Goal: Task Accomplishment & Management: Manage account settings

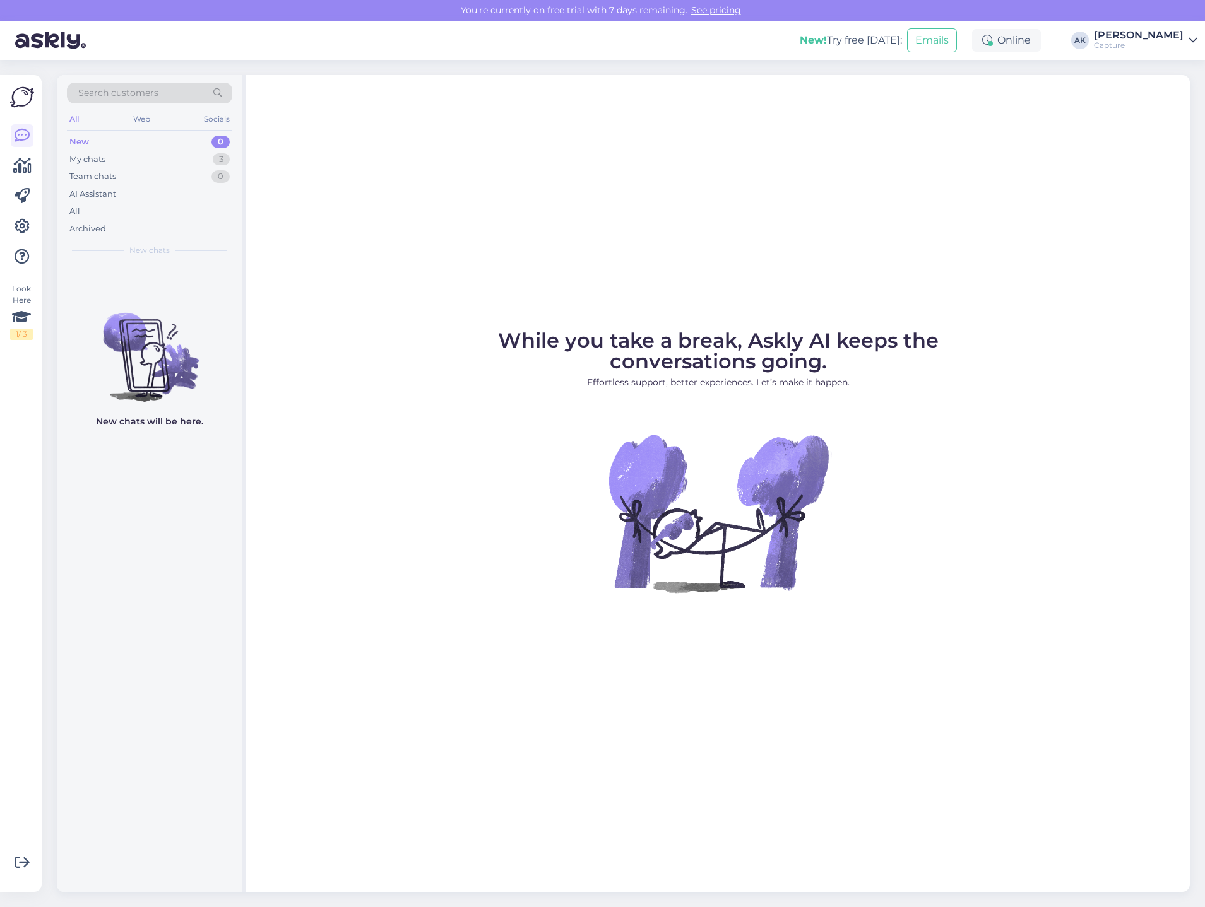
click at [709, 9] on link "See pricing" at bounding box center [715, 9] width 57 height 11
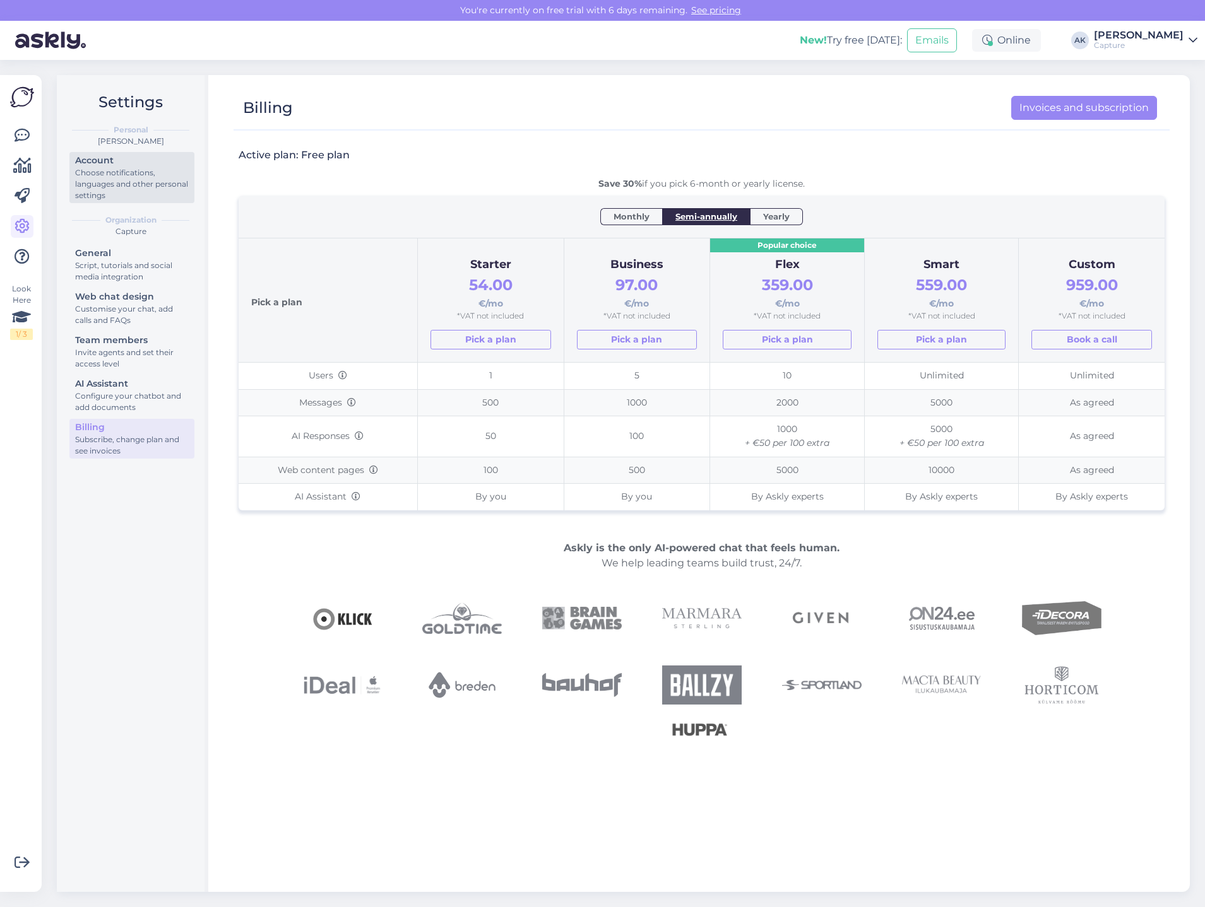
click at [141, 183] on div "Choose notifications, languages and other personal settings" at bounding box center [132, 184] width 114 height 34
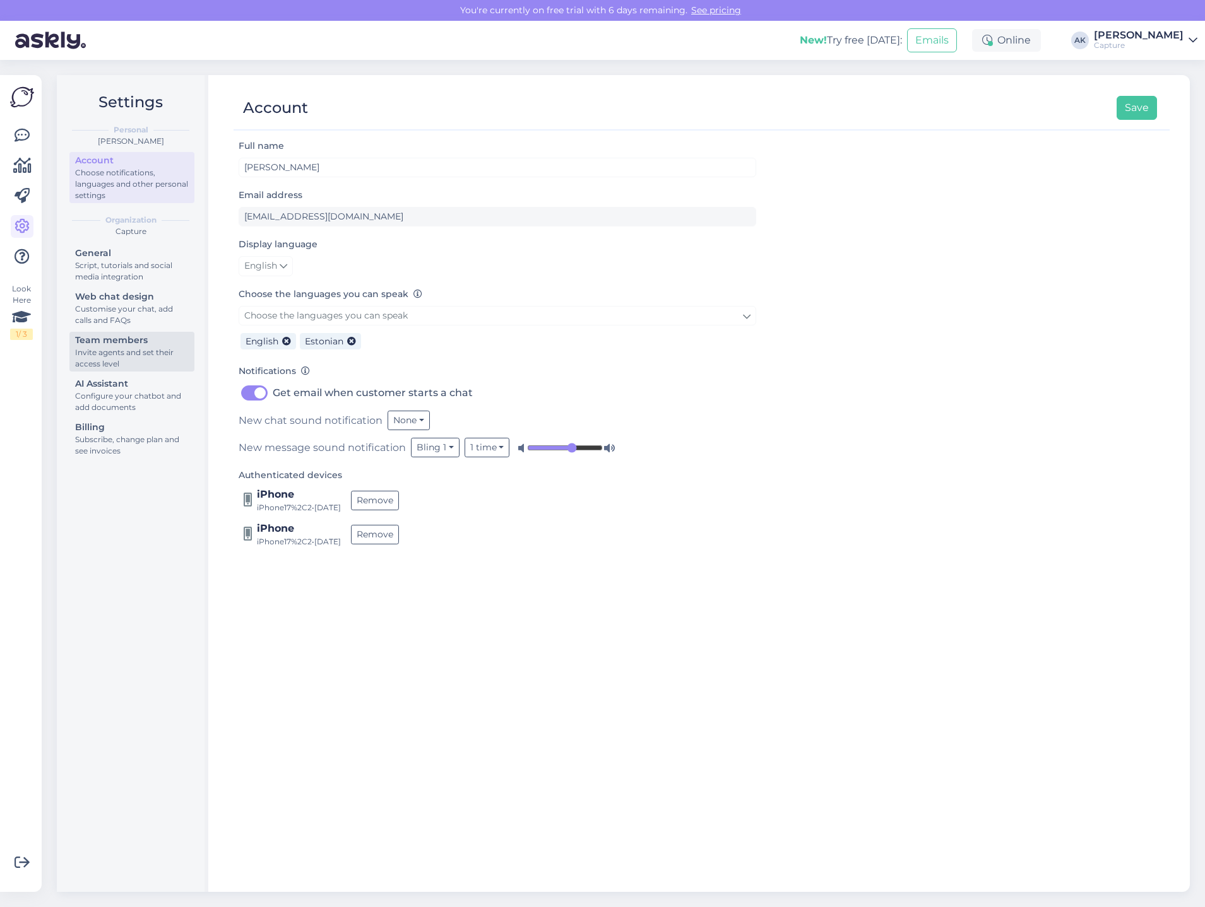
click at [127, 349] on div "Invite agents and set their access level" at bounding box center [132, 358] width 114 height 23
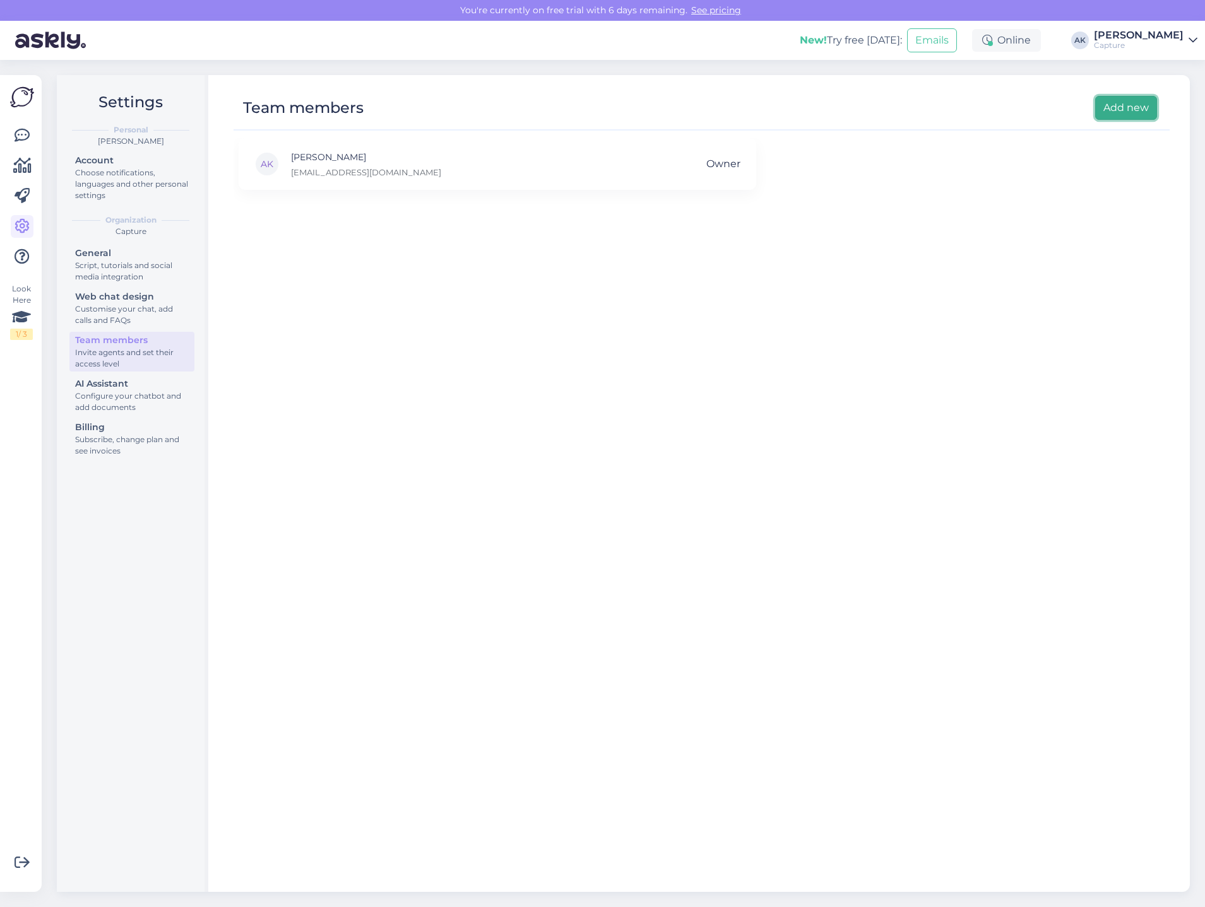
click at [1122, 108] on button "Add new" at bounding box center [1126, 108] width 62 height 24
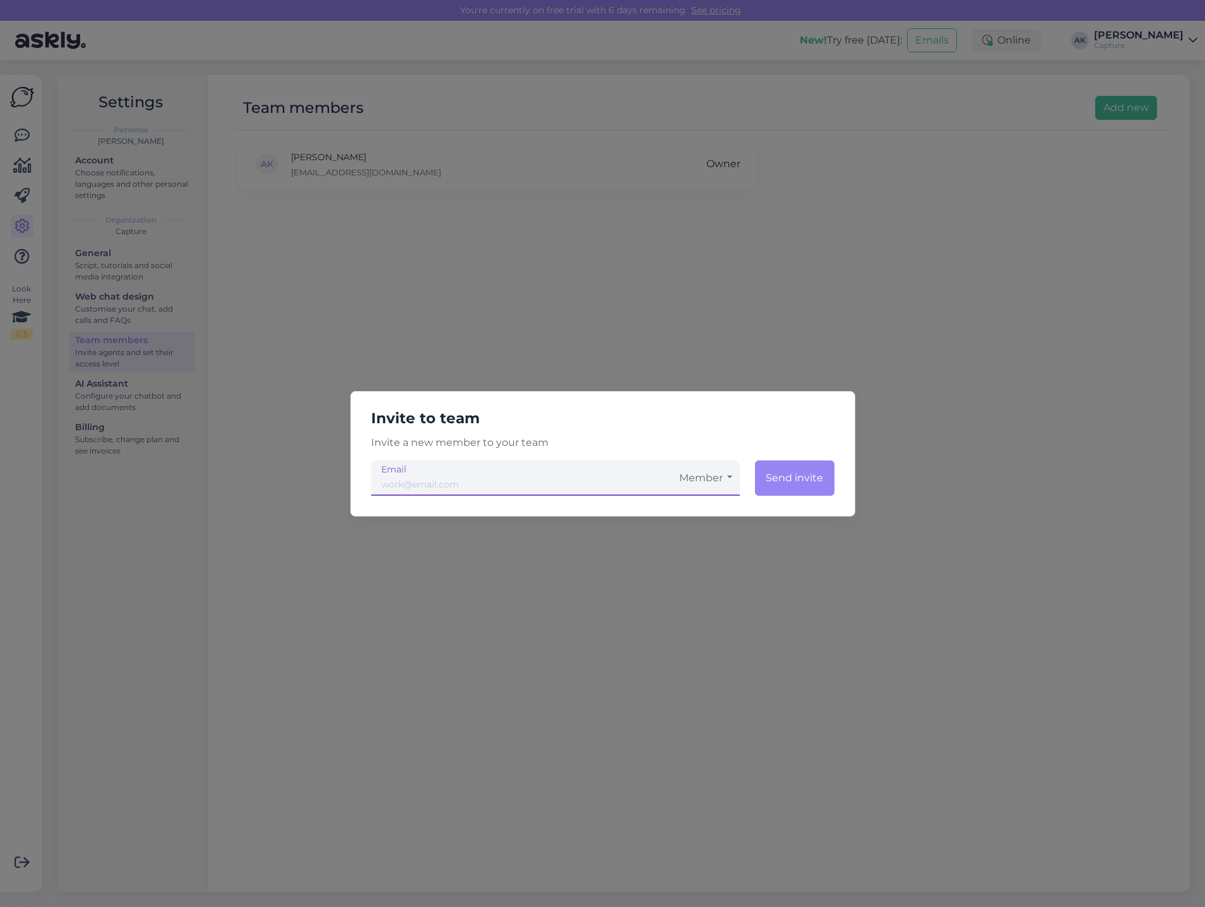
click at [698, 470] on button "Member" at bounding box center [705, 478] width 68 height 35
click at [699, 543] on link "Admin" at bounding box center [705, 545] width 68 height 32
click at [598, 339] on div "Invite to team Invite a new member to your team Admin Member Admin Send invite …" at bounding box center [602, 453] width 1205 height 907
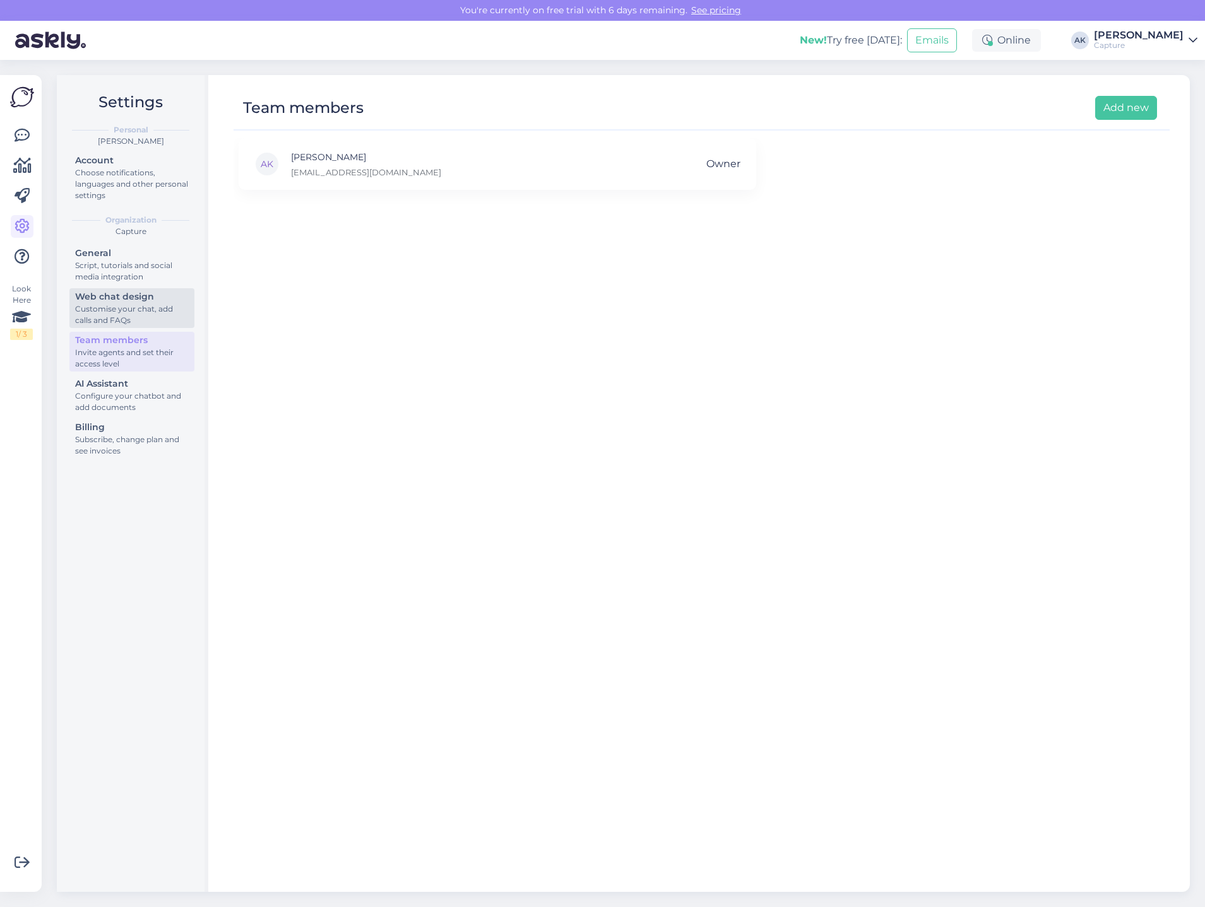
click at [158, 302] on div "Web chat design" at bounding box center [132, 296] width 114 height 13
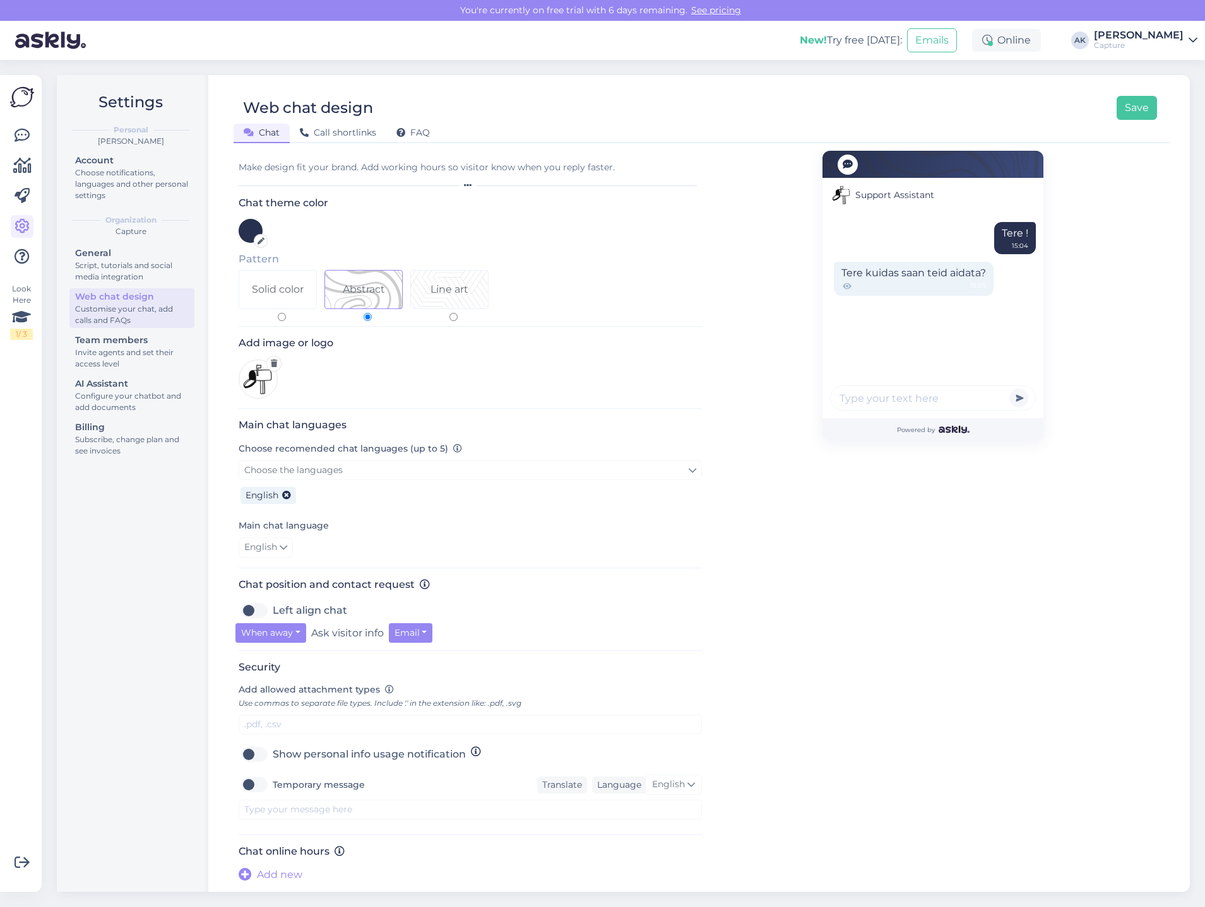
click at [846, 285] on icon at bounding box center [847, 286] width 3 height 3
click at [273, 753] on label "Show personal info usage notification" at bounding box center [369, 753] width 193 height 20
click at [252, 753] on input "Show personal info usage notification" at bounding box center [255, 753] width 32 height 20
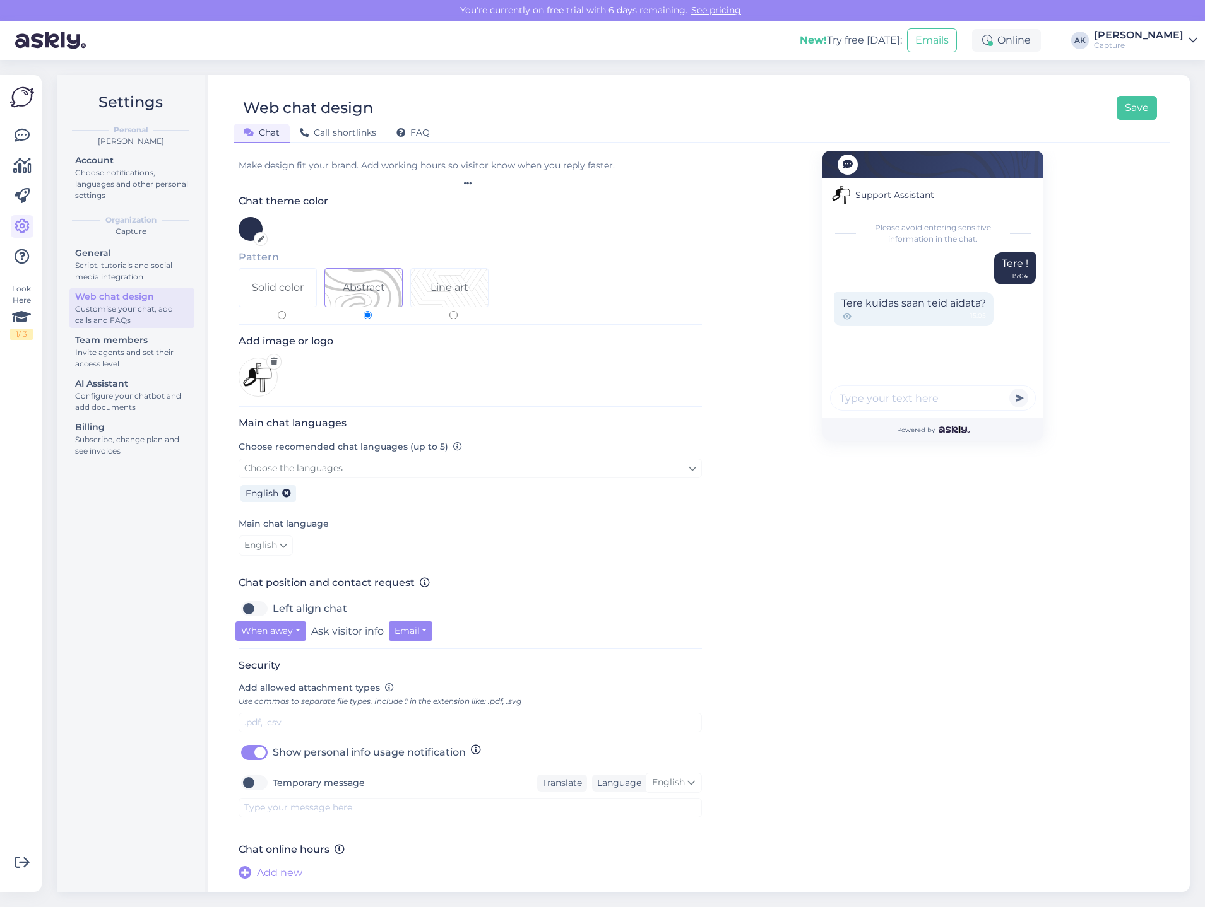
click at [273, 753] on label "Show personal info usage notification" at bounding box center [369, 753] width 193 height 20
click at [252, 753] on input "Show personal info usage notification" at bounding box center [255, 753] width 32 height 20
checkbox input "false"
click at [280, 779] on label "Temporary message" at bounding box center [319, 783] width 92 height 20
click at [270, 779] on input "Temporary message" at bounding box center [255, 783] width 32 height 20
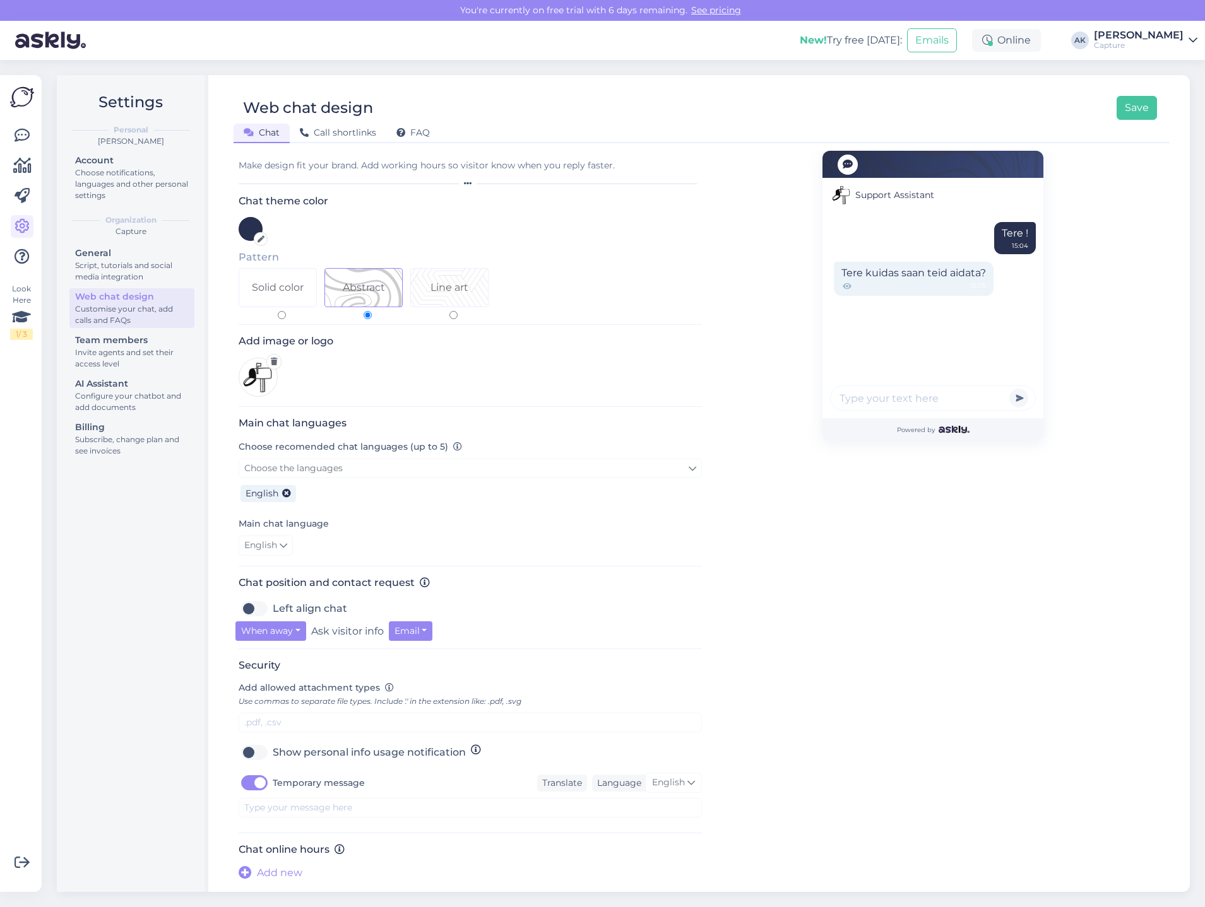
click at [278, 780] on label "Temporary message" at bounding box center [319, 783] width 92 height 20
click at [270, 780] on input "Temporary message" at bounding box center [255, 783] width 32 height 20
checkbox input "false"
click at [108, 350] on div "Invite agents and set their access level" at bounding box center [132, 358] width 114 height 23
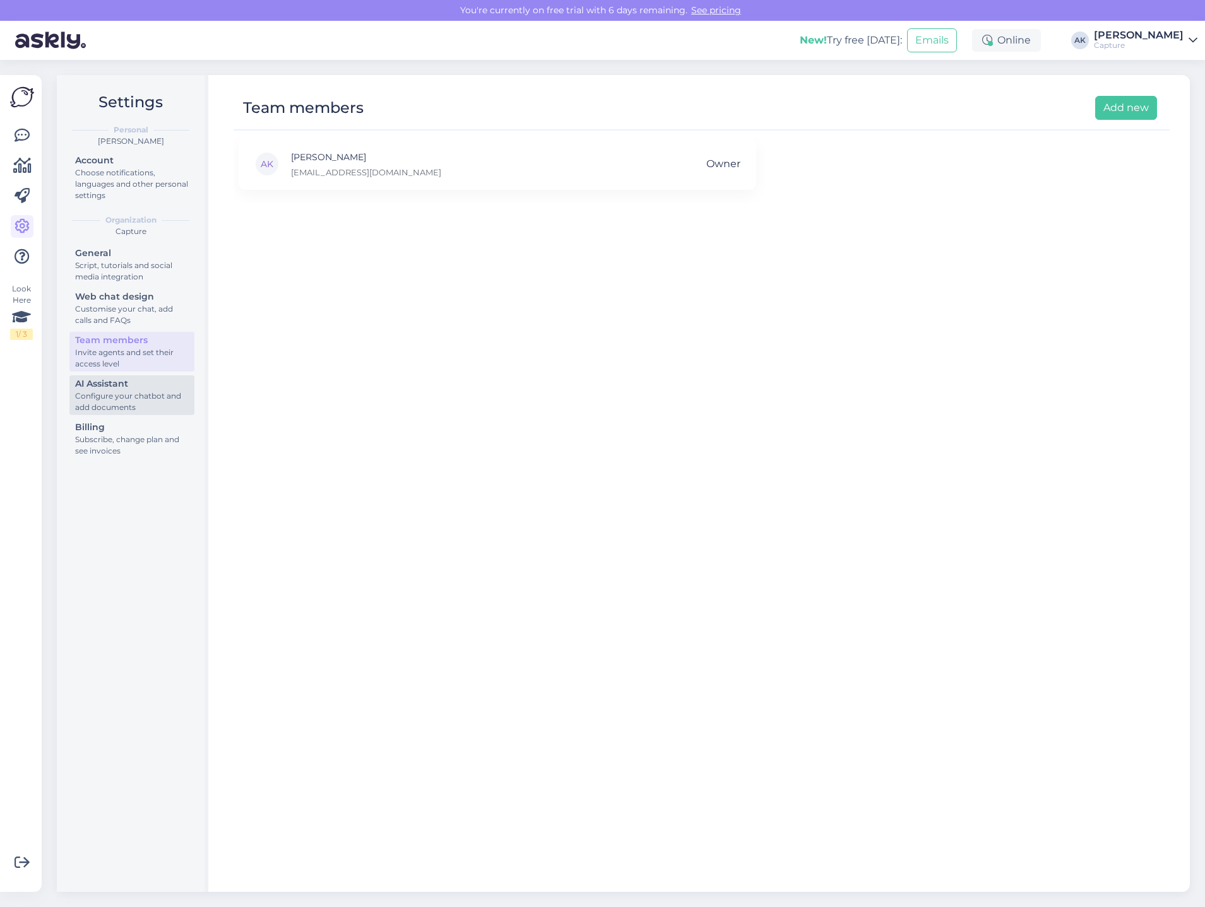
click at [115, 400] on div "Configure your chatbot and add documents" at bounding box center [132, 402] width 114 height 23
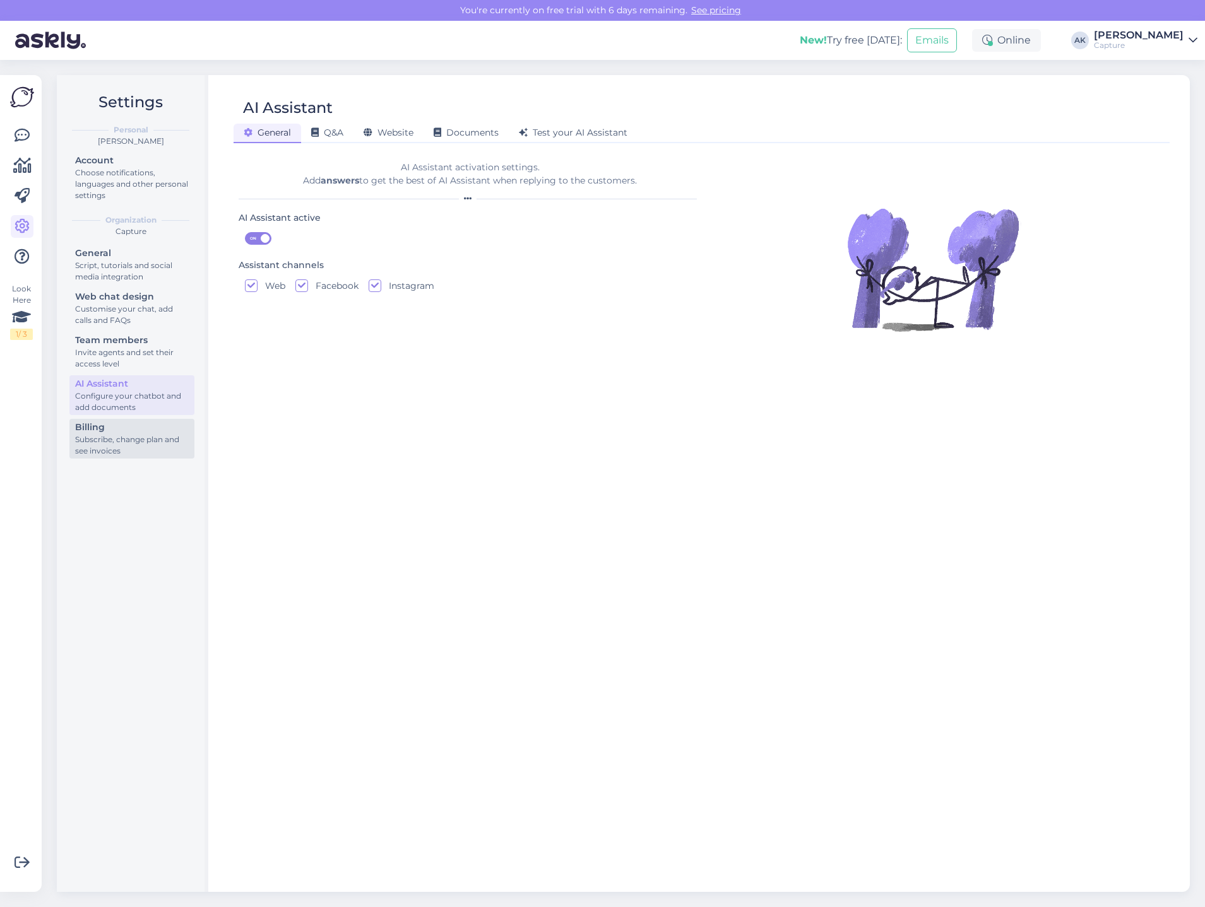
click at [122, 435] on div "Subscribe, change plan and see invoices" at bounding box center [132, 445] width 114 height 23
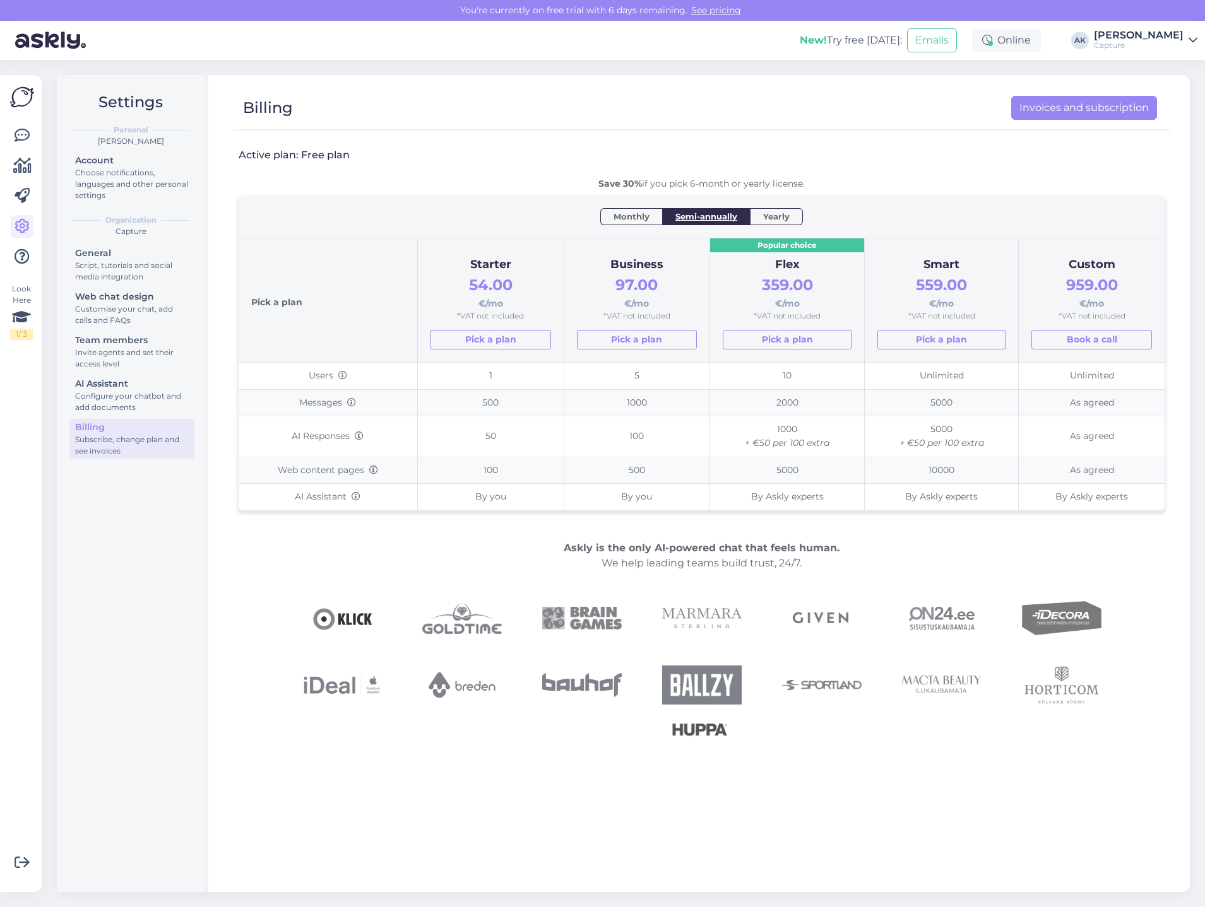
click at [763, 215] on span "Yearly" at bounding box center [776, 216] width 27 height 13
click at [637, 218] on span "Monthly" at bounding box center [631, 216] width 36 height 13
click at [23, 133] on icon at bounding box center [22, 135] width 15 height 15
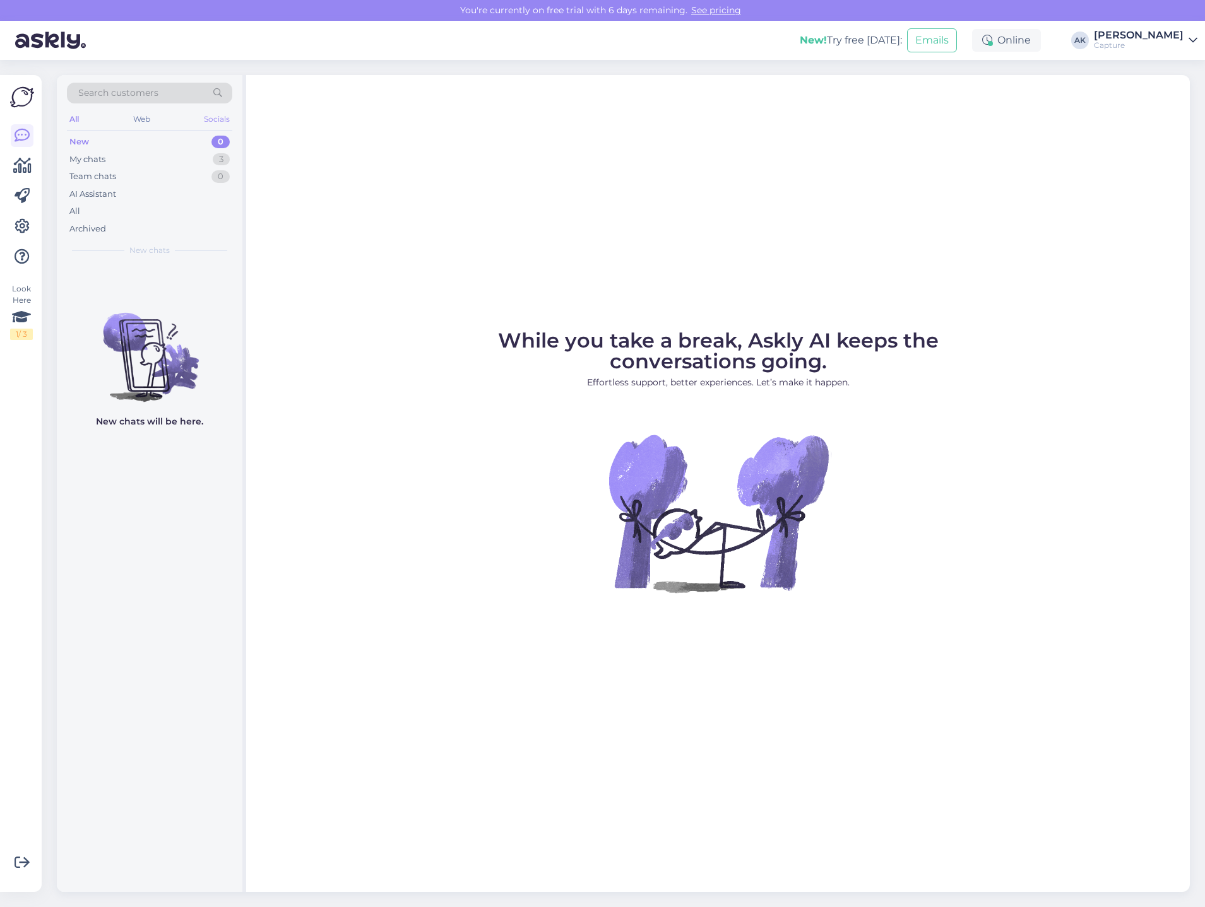
click at [216, 121] on div "Socials" at bounding box center [216, 119] width 31 height 16
click at [136, 123] on div "Web" at bounding box center [141, 119] width 22 height 16
click at [78, 121] on div "All" at bounding box center [74, 119] width 15 height 16
